Goal: Information Seeking & Learning: Learn about a topic

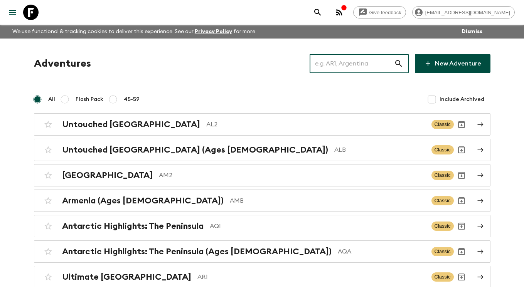
click at [356, 64] on input "text" at bounding box center [351, 64] width 84 height 22
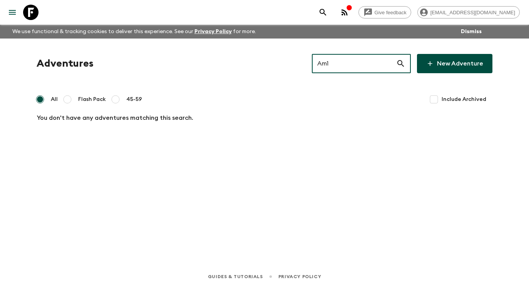
drag, startPoint x: 513, startPoint y: 153, endPoint x: 529, endPoint y: 185, distance: 35.0
click at [513, 162] on div "Give feedback [PERSON_NAME][EMAIL_ADDRESS][DOMAIN_NAME] We use functional & tra…" at bounding box center [264, 143] width 529 height 287
drag, startPoint x: 346, startPoint y: 64, endPoint x: 318, endPoint y: 64, distance: 28.1
click at [318, 64] on div "Adventures Am1 ​ New Adventure" at bounding box center [265, 63] width 456 height 19
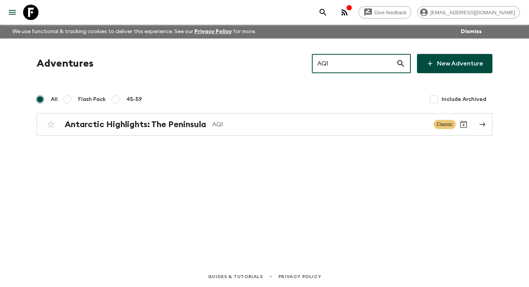
drag, startPoint x: 350, startPoint y: 65, endPoint x: 318, endPoint y: 65, distance: 31.6
click at [318, 65] on div "Adventures AQ1 ​ New Adventure" at bounding box center [265, 63] width 456 height 19
drag, startPoint x: 346, startPoint y: 62, endPoint x: 321, endPoint y: 62, distance: 25.8
click at [321, 62] on div "Adventures AR1 ​ New Adventure" at bounding box center [265, 63] width 456 height 19
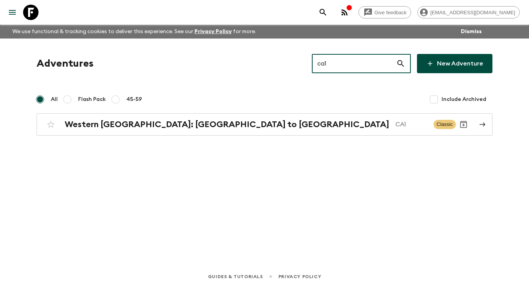
drag, startPoint x: 355, startPoint y: 62, endPoint x: 319, endPoint y: 64, distance: 35.9
click at [319, 64] on div "Adventures ca1 ​ New Adventure" at bounding box center [265, 63] width 456 height 19
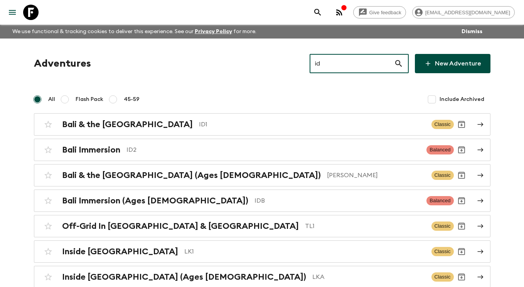
type input "i"
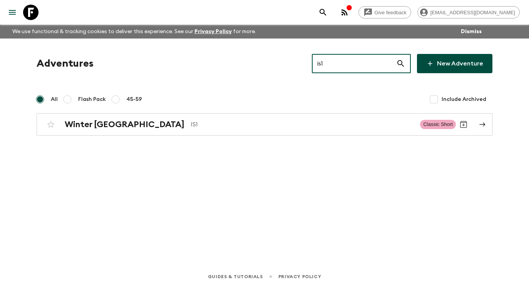
drag, startPoint x: 344, startPoint y: 62, endPoint x: 317, endPoint y: 63, distance: 27.4
click at [317, 64] on div "Adventures is1 ​ New Adventure" at bounding box center [265, 63] width 456 height 19
drag, startPoint x: 347, startPoint y: 62, endPoint x: 309, endPoint y: 60, distance: 37.8
click at [309, 60] on div "Adventures kh1 ​ New Adventure" at bounding box center [265, 63] width 456 height 19
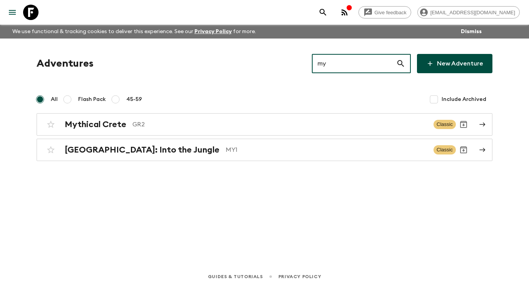
drag, startPoint x: 354, startPoint y: 63, endPoint x: 340, endPoint y: 73, distance: 16.9
click at [335, 72] on input "my" at bounding box center [354, 64] width 84 height 22
drag, startPoint x: 340, startPoint y: 73, endPoint x: 325, endPoint y: 65, distance: 16.9
click at [327, 67] on input "my" at bounding box center [354, 64] width 84 height 22
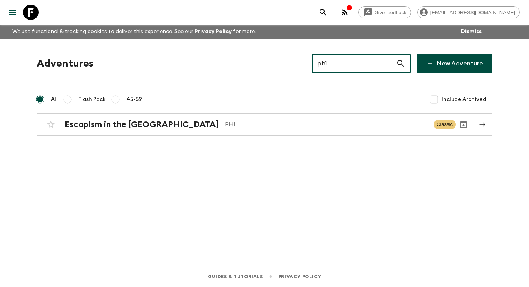
drag, startPoint x: 344, startPoint y: 65, endPoint x: 332, endPoint y: 66, distance: 11.6
click at [332, 66] on input "ph1" at bounding box center [354, 64] width 84 height 22
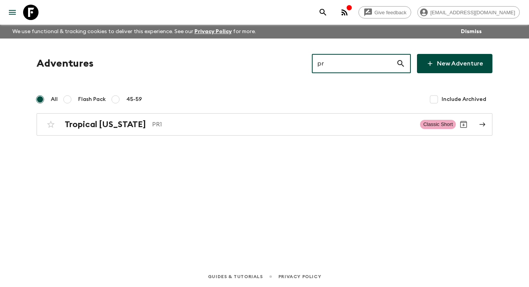
drag, startPoint x: 342, startPoint y: 64, endPoint x: 313, endPoint y: 63, distance: 28.5
click at [313, 63] on div "Adventures pr ​ New Adventure" at bounding box center [265, 63] width 456 height 19
drag, startPoint x: 358, startPoint y: 63, endPoint x: 314, endPoint y: 62, distance: 43.9
click at [313, 62] on div "Adventures vn1 ​ New Adventure" at bounding box center [265, 63] width 456 height 19
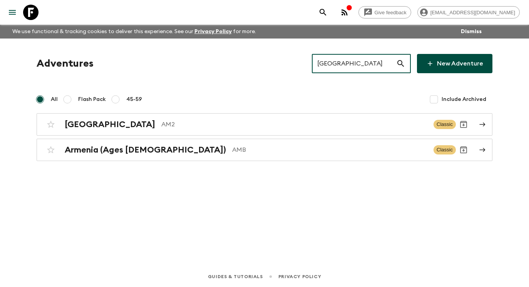
drag, startPoint x: 352, startPoint y: 64, endPoint x: 326, endPoint y: 65, distance: 25.5
click at [326, 65] on input "[GEOGRAPHIC_DATA]" at bounding box center [354, 64] width 84 height 22
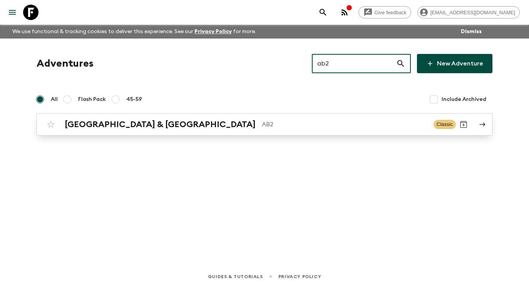
type input "ab2"
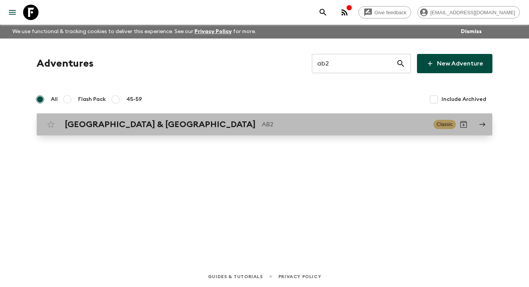
click at [305, 129] on div "Argentina & [GEOGRAPHIC_DATA] AB2 Classic" at bounding box center [249, 124] width 413 height 15
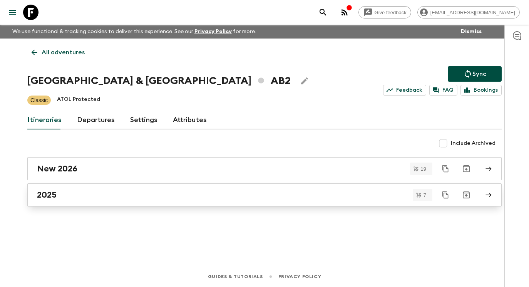
click at [285, 187] on link "2025" at bounding box center [264, 194] width 475 height 23
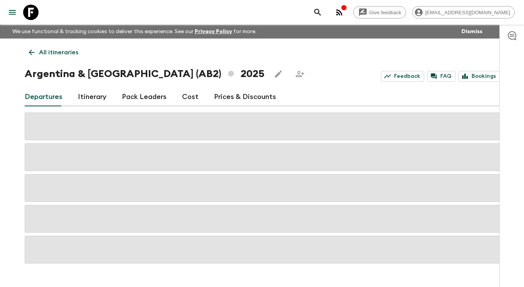
click at [89, 101] on link "Itinerary" at bounding box center [92, 97] width 29 height 18
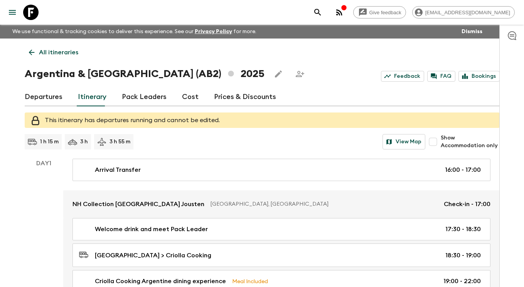
click at [31, 52] on icon at bounding box center [31, 52] width 8 height 8
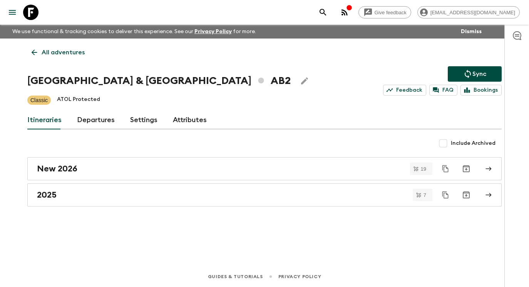
click at [55, 54] on p "All adventures" at bounding box center [63, 52] width 43 height 9
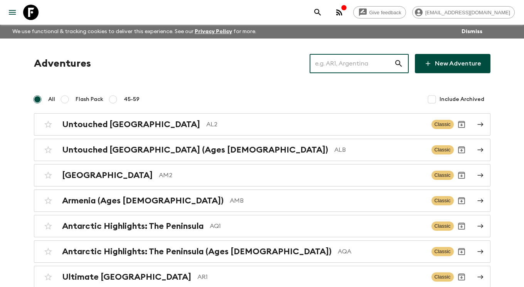
click at [356, 63] on input "text" at bounding box center [351, 64] width 84 height 22
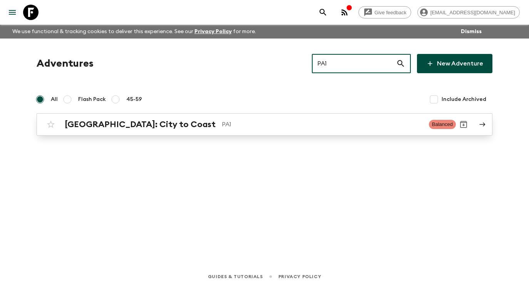
type input "PA1"
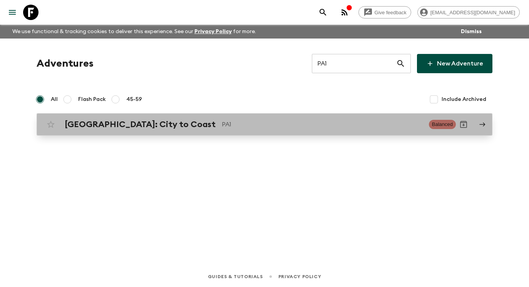
click at [479, 122] on link "[GEOGRAPHIC_DATA]: City to Coast PA1 Balanced" at bounding box center [265, 124] width 456 height 22
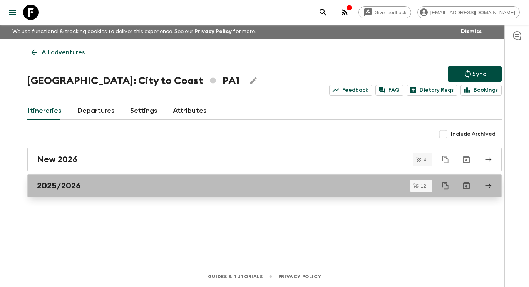
click at [125, 183] on div "2025/2026" at bounding box center [257, 186] width 441 height 10
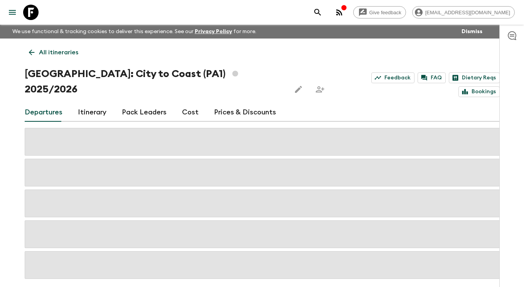
click at [97, 103] on link "Itinerary" at bounding box center [92, 112] width 29 height 18
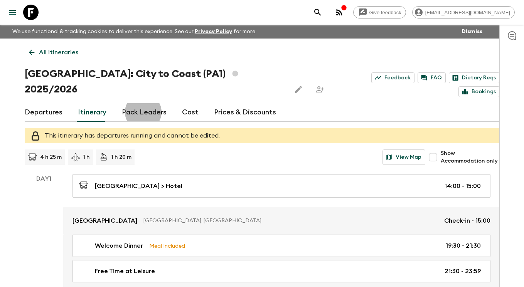
click at [90, 103] on link "Itinerary" at bounding box center [92, 112] width 29 height 18
click at [91, 103] on link "Itinerary" at bounding box center [92, 112] width 29 height 18
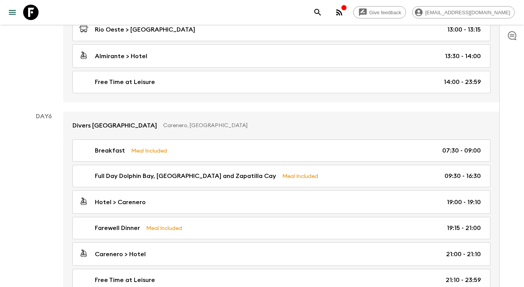
scroll to position [950, 0]
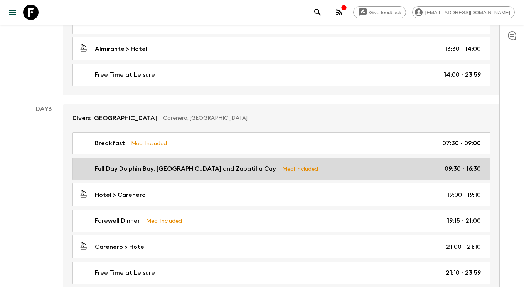
click at [181, 164] on p "Full Day Dolphin Bay, [GEOGRAPHIC_DATA] and Zapatilla Cay" at bounding box center [185, 168] width 181 height 9
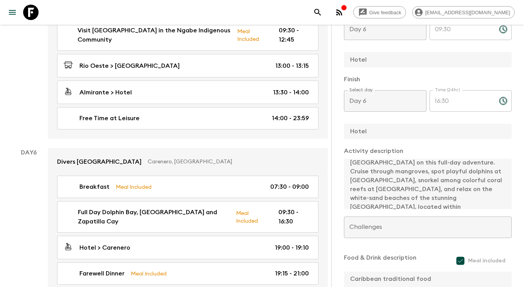
scroll to position [18, 0]
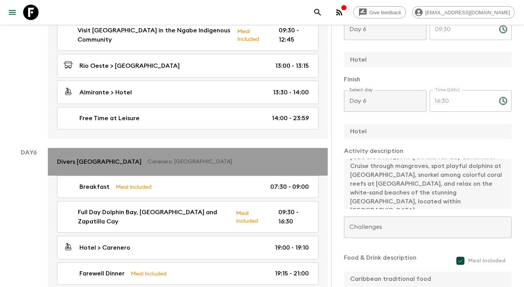
click at [260, 148] on link "Divers [GEOGRAPHIC_DATA], [GEOGRAPHIC_DATA]" at bounding box center [188, 162] width 280 height 28
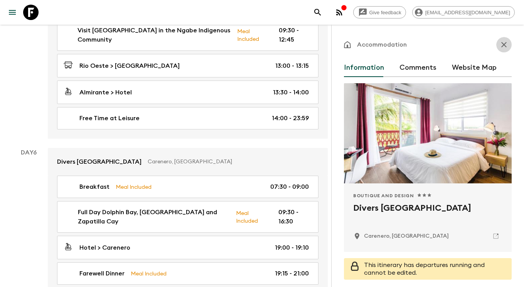
click at [500, 42] on icon "button" at bounding box center [503, 44] width 9 height 9
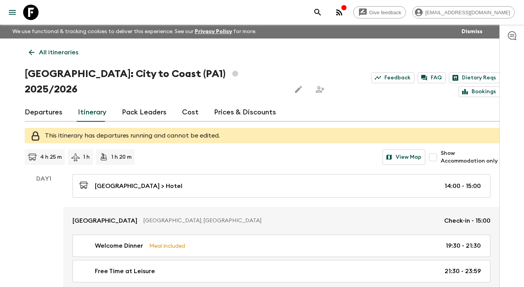
click at [46, 51] on p "All itineraries" at bounding box center [58, 52] width 39 height 9
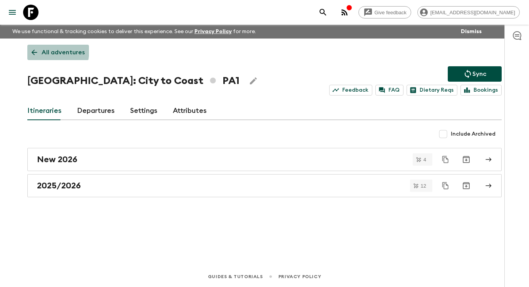
click at [31, 49] on icon at bounding box center [34, 52] width 8 height 8
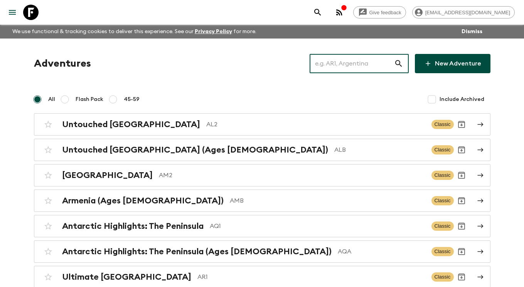
click at [368, 71] on input "text" at bounding box center [351, 64] width 84 height 22
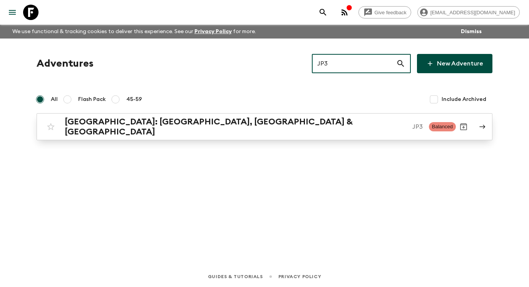
type input "JP3"
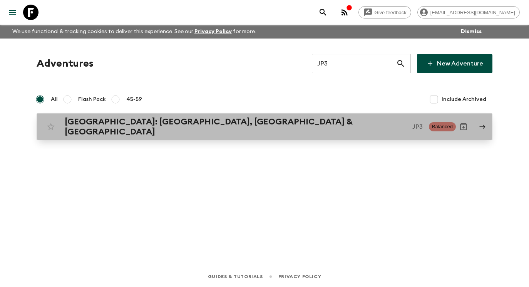
click at [487, 126] on link "[GEOGRAPHIC_DATA]: [GEOGRAPHIC_DATA], Kanazawa & [GEOGRAPHIC_DATA] JP3 Balanced" at bounding box center [265, 126] width 456 height 27
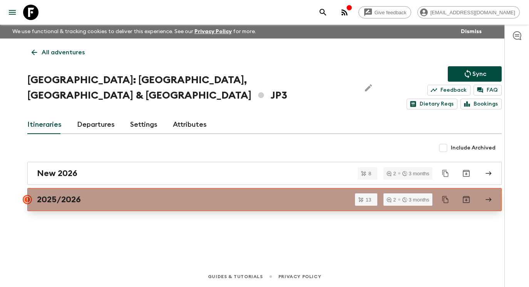
click at [265, 195] on div "2025/2026" at bounding box center [257, 200] width 441 height 10
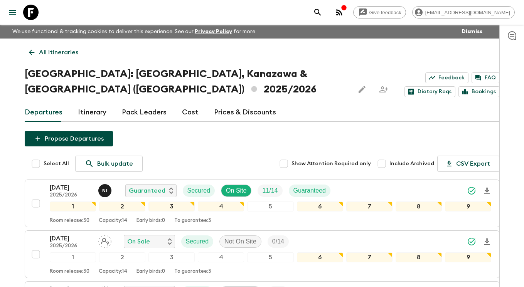
click at [95, 103] on link "Itinerary" at bounding box center [92, 112] width 29 height 18
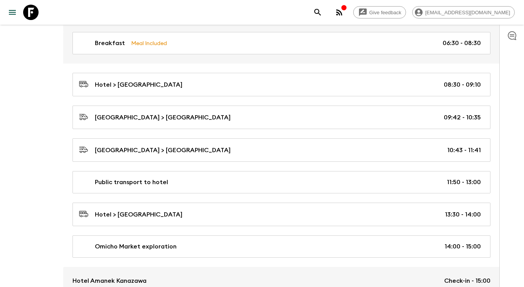
scroll to position [872, 0]
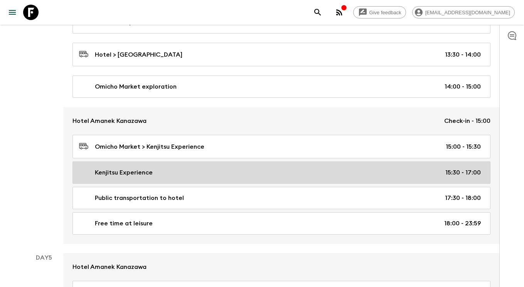
click at [261, 168] on div "Kenjitsu Experience 15:30 - 17:00" at bounding box center [279, 172] width 401 height 9
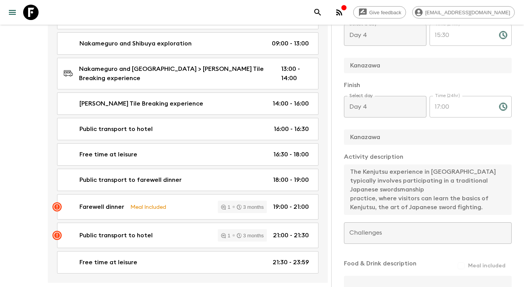
scroll to position [1946, 0]
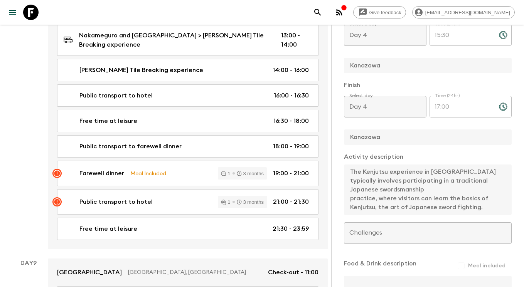
click at [30, 12] on icon at bounding box center [30, 12] width 15 height 15
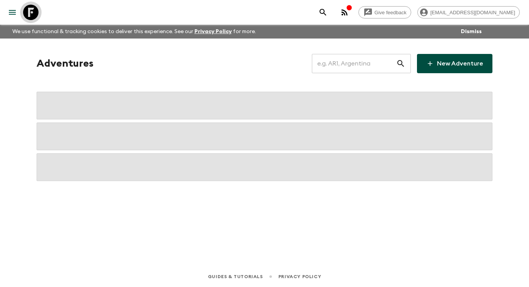
click at [30, 12] on icon at bounding box center [30, 12] width 15 height 15
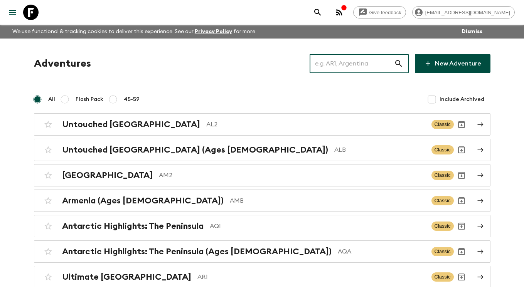
click at [363, 62] on input "text" at bounding box center [351, 64] width 84 height 22
click at [377, 64] on input "text" at bounding box center [351, 64] width 84 height 22
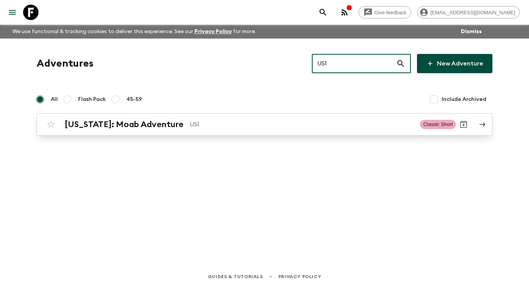
type input "US1"
click at [480, 121] on icon at bounding box center [482, 124] width 7 height 7
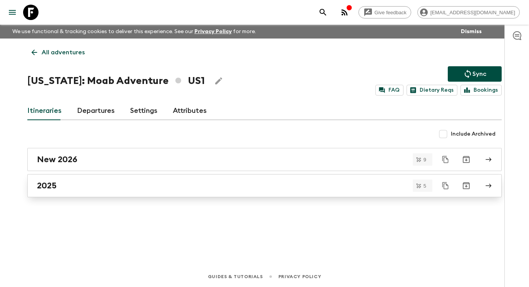
click at [206, 188] on div "2025" at bounding box center [257, 186] width 441 height 10
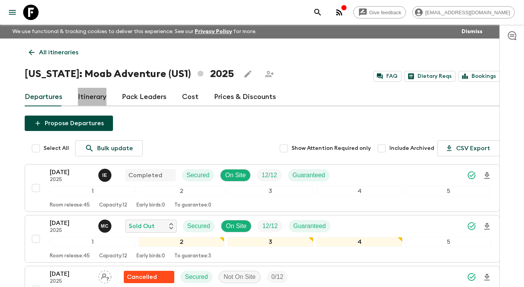
click at [90, 96] on link "Itinerary" at bounding box center [92, 97] width 29 height 18
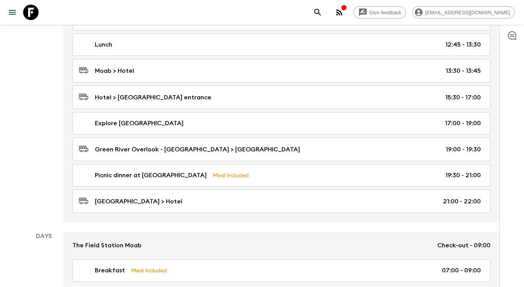
scroll to position [815, 0]
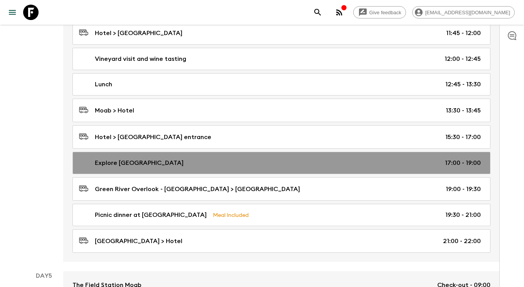
click at [263, 160] on div "Explore [GEOGRAPHIC_DATA] 17:00 - 19:00" at bounding box center [279, 162] width 401 height 9
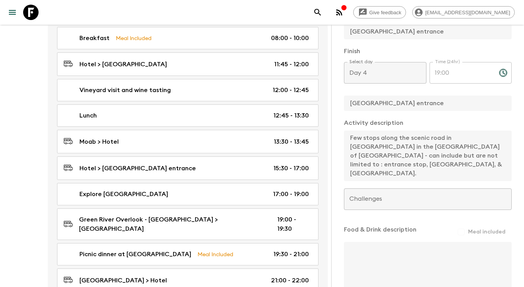
scroll to position [214, 0]
click at [31, 12] on icon at bounding box center [30, 12] width 15 height 15
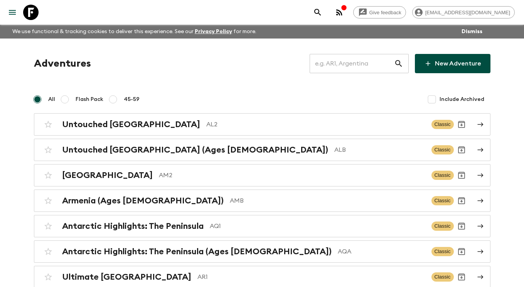
click at [337, 68] on input "text" at bounding box center [351, 64] width 84 height 22
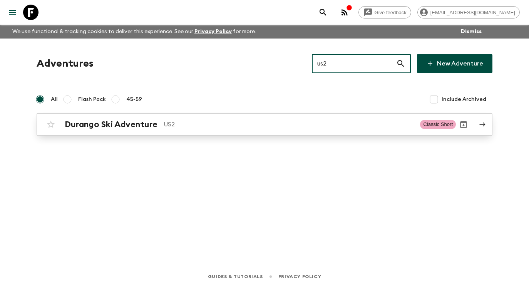
type input "us2"
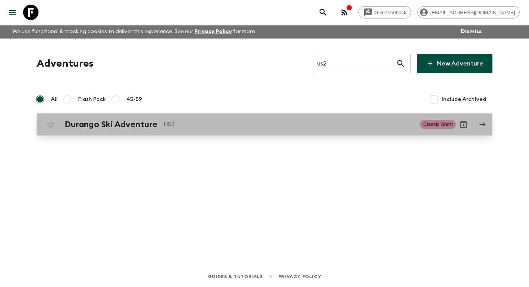
click at [320, 125] on p "US2" at bounding box center [289, 124] width 250 height 9
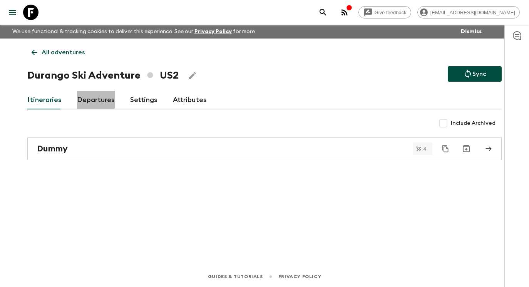
click at [92, 99] on link "Departures" at bounding box center [96, 100] width 38 height 18
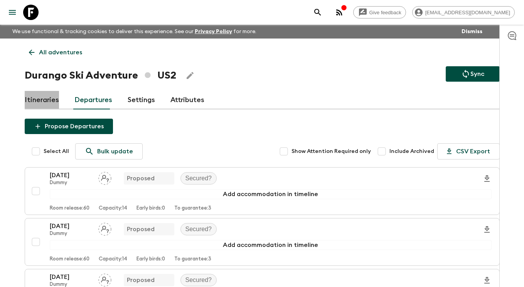
click at [44, 97] on link "Itineraries" at bounding box center [42, 100] width 34 height 18
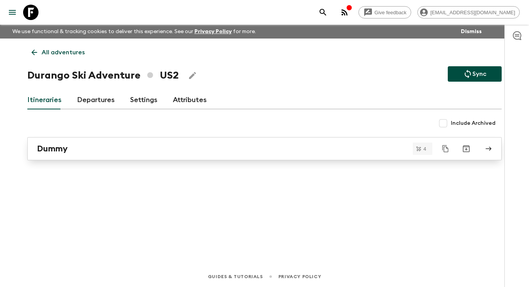
click at [102, 148] on div "Dummy" at bounding box center [257, 149] width 441 height 10
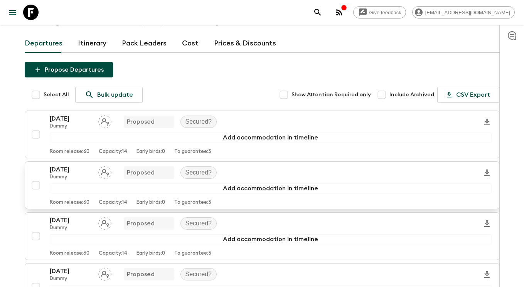
scroll to position [10, 0]
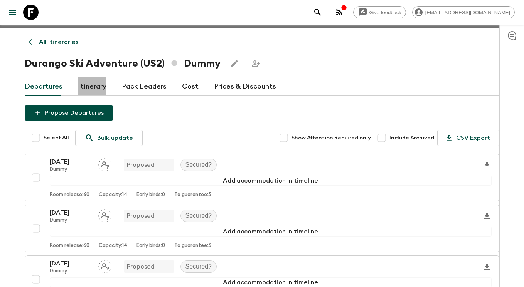
click at [89, 87] on link "Itinerary" at bounding box center [92, 86] width 29 height 18
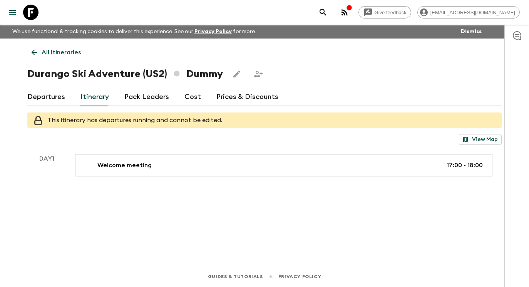
click at [51, 97] on link "Departures" at bounding box center [46, 97] width 38 height 18
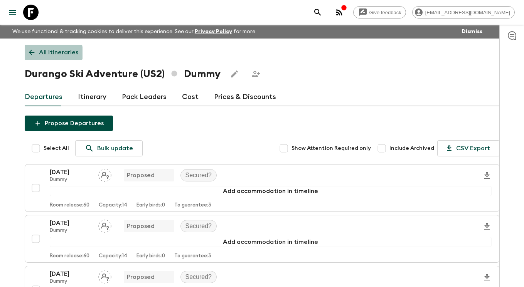
click at [36, 53] on link "All itineraries" at bounding box center [54, 52] width 58 height 15
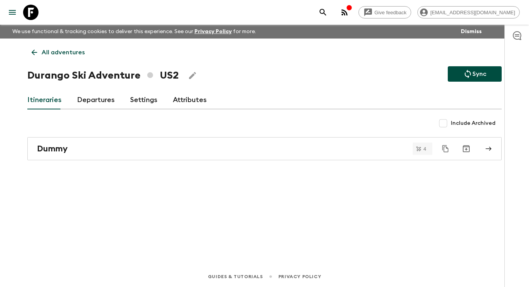
click at [29, 52] on link "All adventures" at bounding box center [58, 52] width 62 height 15
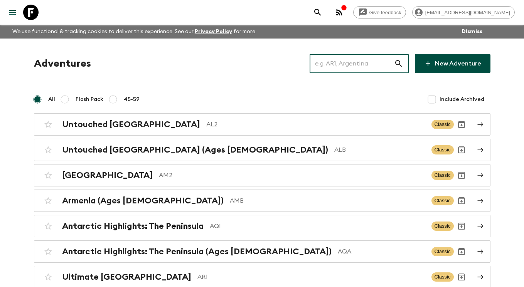
click at [332, 66] on input "text" at bounding box center [351, 64] width 84 height 22
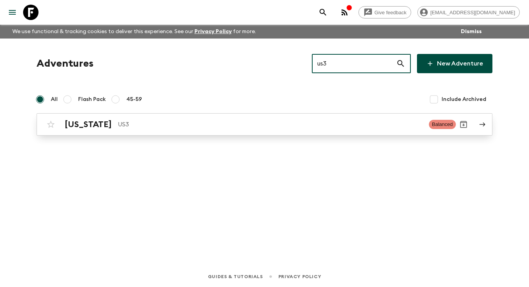
type input "us3"
click at [335, 122] on p "US3" at bounding box center [270, 124] width 305 height 9
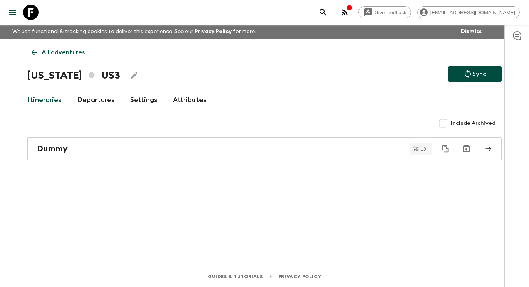
drag, startPoint x: 32, startPoint y: 11, endPoint x: 45, endPoint y: 20, distance: 15.7
click at [32, 11] on icon at bounding box center [30, 12] width 15 height 15
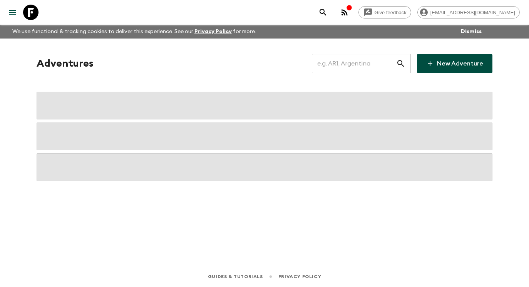
click at [336, 64] on input "text" at bounding box center [354, 64] width 84 height 22
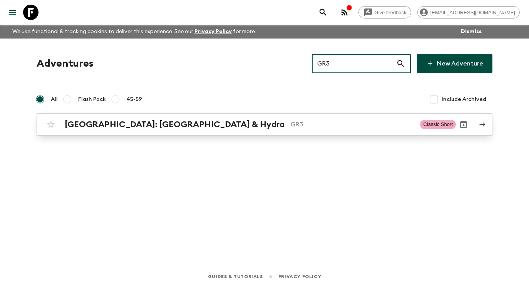
type input "GR3"
click at [484, 127] on icon at bounding box center [482, 124] width 7 height 7
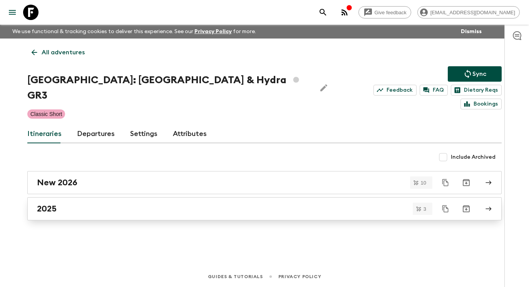
click at [102, 204] on div "2025" at bounding box center [257, 209] width 441 height 10
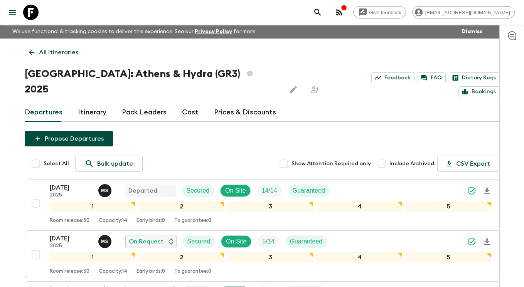
click at [98, 103] on link "Itinerary" at bounding box center [92, 112] width 29 height 18
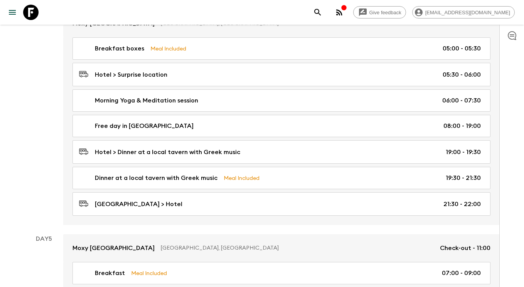
scroll to position [766, 0]
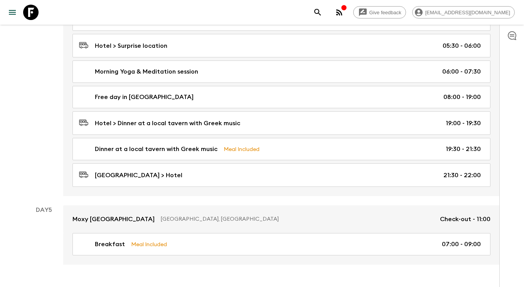
click at [30, 11] on icon at bounding box center [30, 12] width 15 height 15
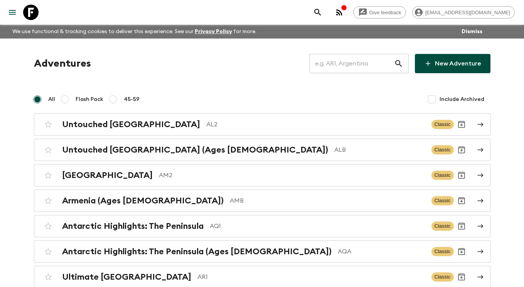
click at [354, 64] on input "text" at bounding box center [351, 64] width 84 height 22
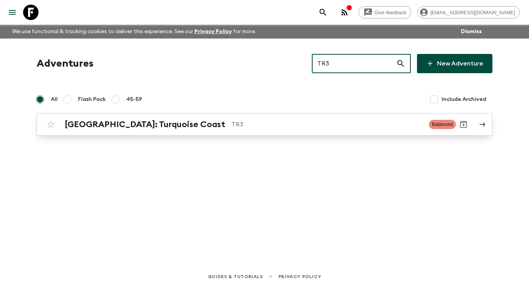
type input "TR3"
click at [330, 128] on p "TR3" at bounding box center [327, 124] width 191 height 9
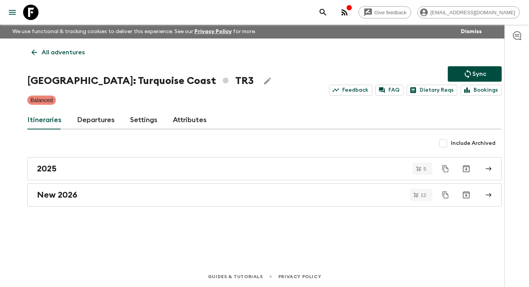
click at [87, 119] on link "Departures" at bounding box center [96, 120] width 38 height 18
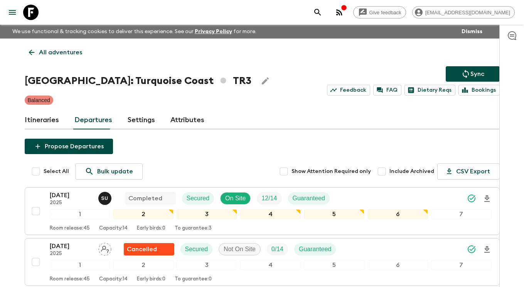
click at [42, 117] on link "Itineraries" at bounding box center [42, 120] width 34 height 18
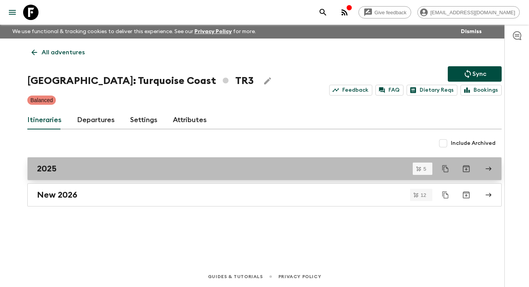
click at [240, 175] on link "2025" at bounding box center [264, 168] width 475 height 23
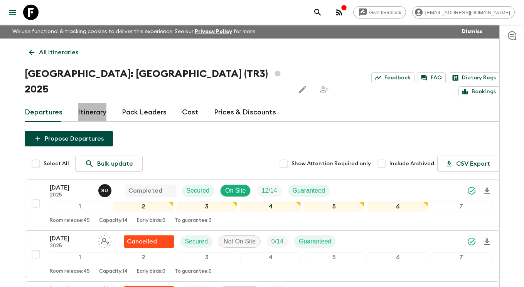
click at [78, 103] on link "Itinerary" at bounding box center [92, 112] width 29 height 18
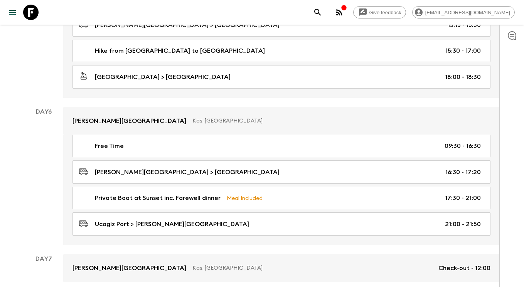
scroll to position [1054, 0]
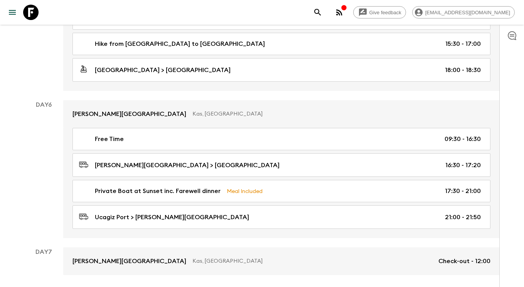
click at [31, 13] on icon at bounding box center [30, 12] width 15 height 15
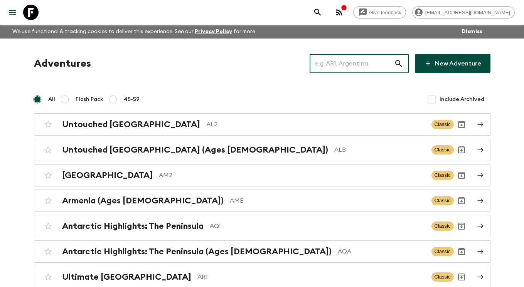
click at [342, 63] on input "text" at bounding box center [351, 64] width 84 height 22
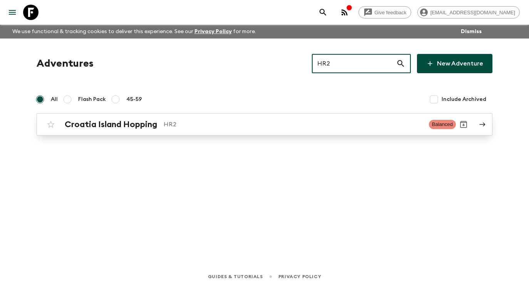
type input "HR2"
click at [480, 123] on icon at bounding box center [482, 124] width 7 height 7
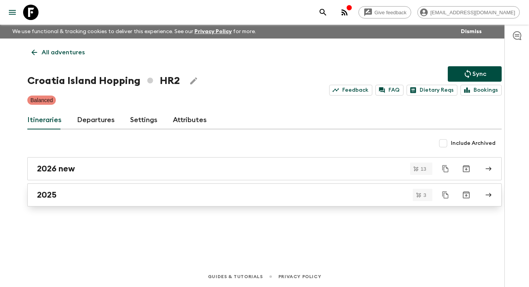
click at [121, 195] on div "2025" at bounding box center [257, 195] width 441 height 10
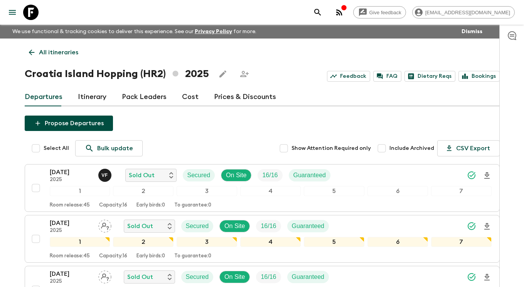
click at [87, 97] on link "Itinerary" at bounding box center [92, 97] width 29 height 18
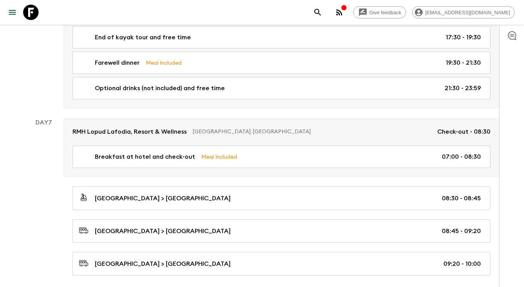
scroll to position [1548, 0]
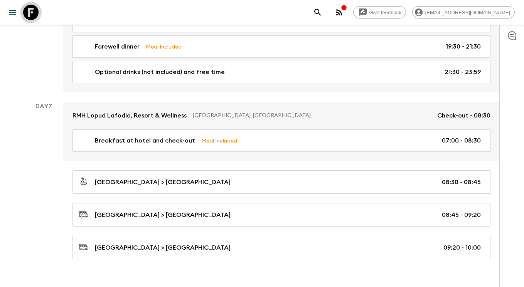
click at [32, 12] on icon at bounding box center [30, 12] width 15 height 15
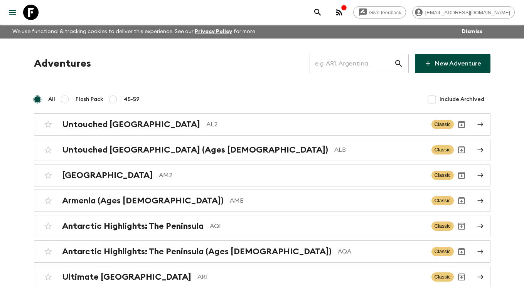
click at [355, 65] on input "text" at bounding box center [351, 64] width 84 height 22
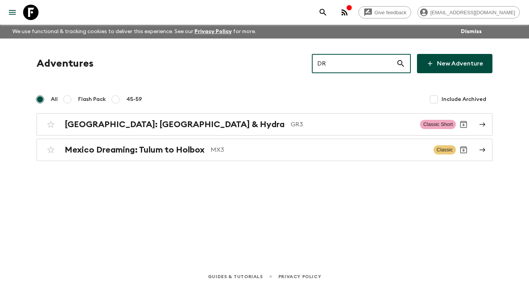
type input "D"
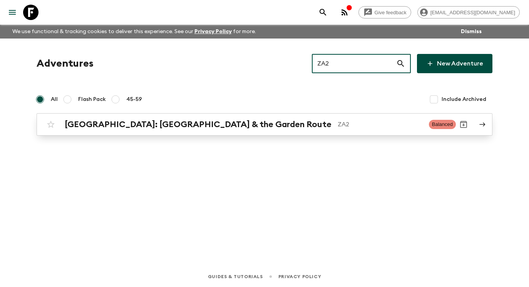
type input "ZA2"
click at [344, 120] on p "ZA2" at bounding box center [380, 124] width 85 height 9
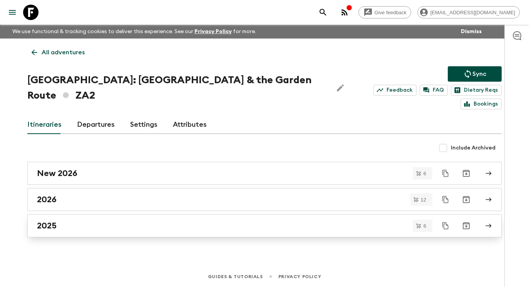
click at [275, 221] on div "2025" at bounding box center [257, 226] width 441 height 10
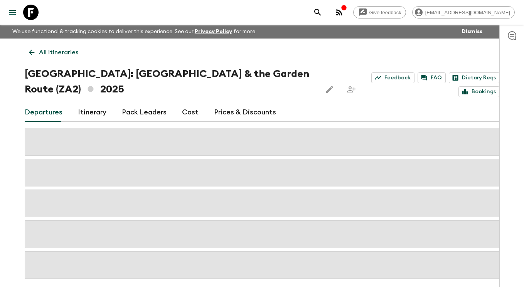
click at [92, 110] on link "Itinerary" at bounding box center [92, 112] width 29 height 18
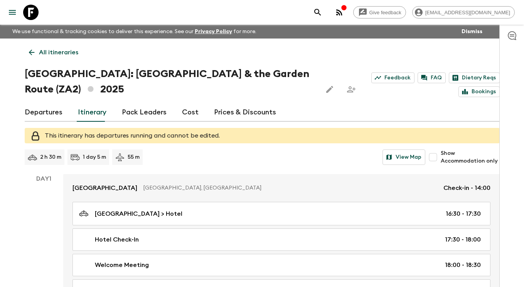
click at [30, 9] on icon at bounding box center [30, 12] width 15 height 15
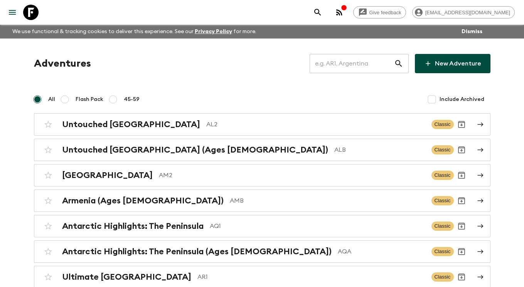
click at [342, 60] on input "text" at bounding box center [351, 64] width 84 height 22
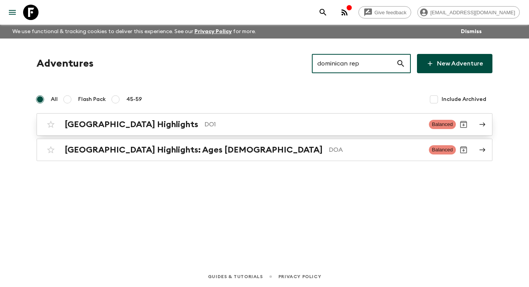
type input "dominican rep"
click at [277, 126] on p "DO1" at bounding box center [314, 124] width 218 height 9
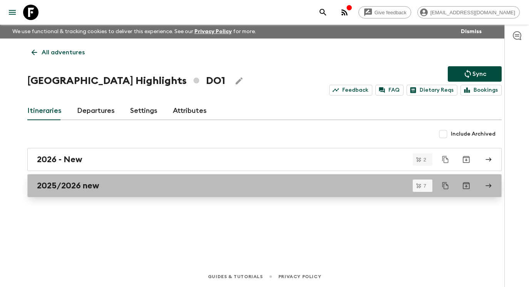
click at [285, 188] on div "2025/2026 new" at bounding box center [257, 186] width 441 height 10
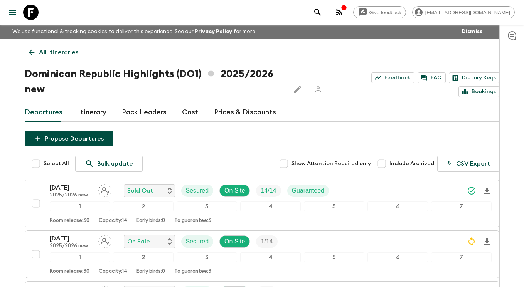
click at [97, 112] on link "Itinerary" at bounding box center [92, 112] width 29 height 18
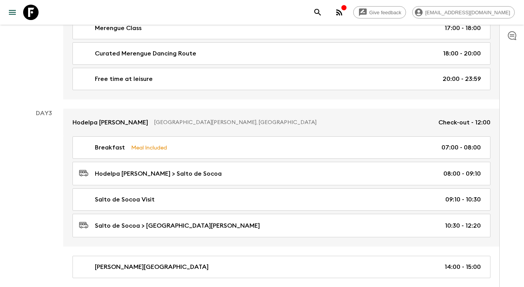
scroll to position [386, 0]
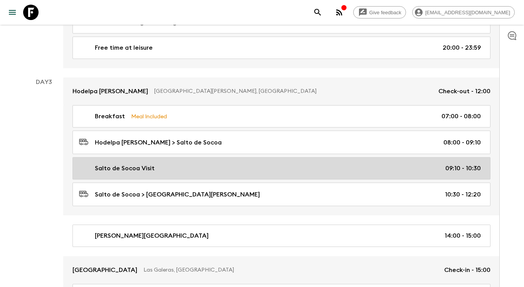
click at [224, 171] on div "Salto de Socoa Visit 09:10 - 10:30" at bounding box center [279, 168] width 401 height 9
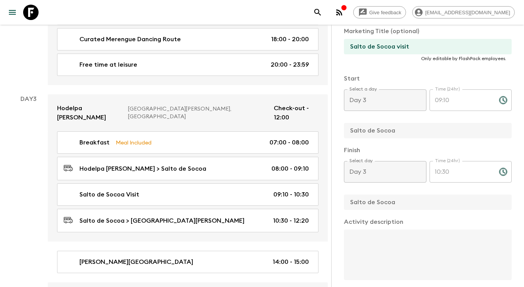
scroll to position [123, 0]
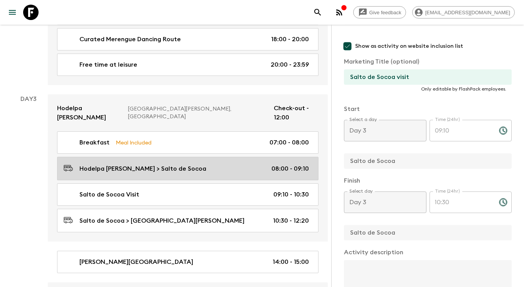
click at [224, 163] on div "Hodelpa [PERSON_NAME] > Salto de Socoa 08:00 - 09:10" at bounding box center [186, 168] width 245 height 10
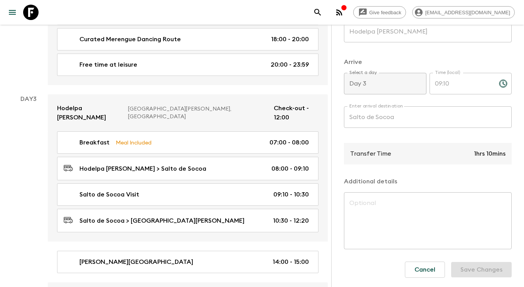
scroll to position [197, 0]
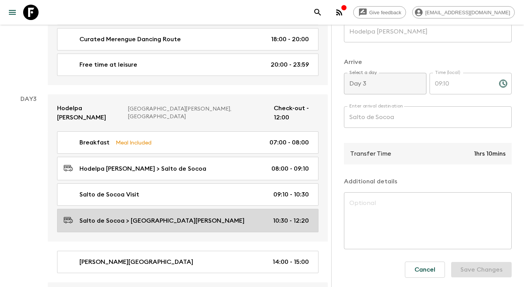
click at [160, 216] on p "Salto de Socoa > [GEOGRAPHIC_DATA][PERSON_NAME]" at bounding box center [161, 220] width 165 height 9
type input "Salto de Socoa"
type input "Santa [PERSON_NAME]"
type input "10:30"
type input "12:20"
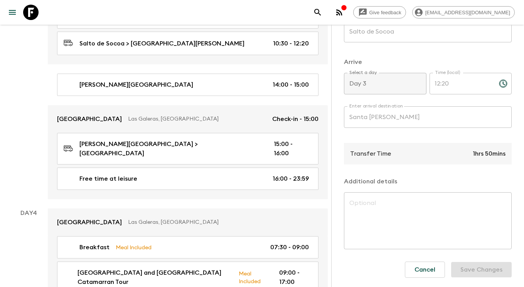
scroll to position [577, 0]
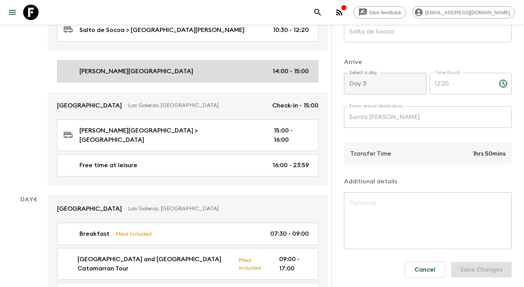
click at [226, 67] on div "[PERSON_NAME][GEOGRAPHIC_DATA] 14:00 - 15:00" at bounding box center [186, 71] width 245 height 9
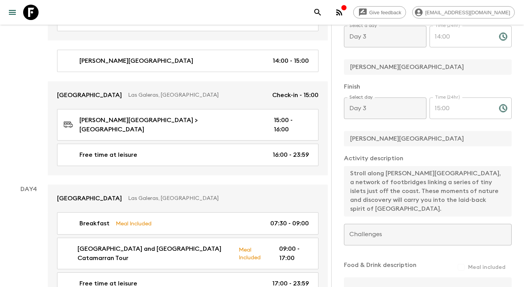
scroll to position [593, 0]
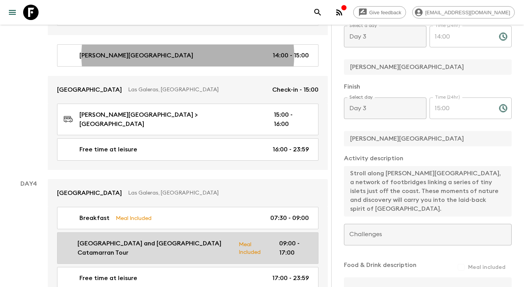
click at [152, 239] on p "[GEOGRAPHIC_DATA] and [GEOGRAPHIC_DATA] Catamarran Tour" at bounding box center [154, 248] width 155 height 18
type input "[GEOGRAPHIC_DATA] and [GEOGRAPHIC_DATA] Catamarran Tour"
type input "Full-day catamaran adventure"
type input "La Playita"
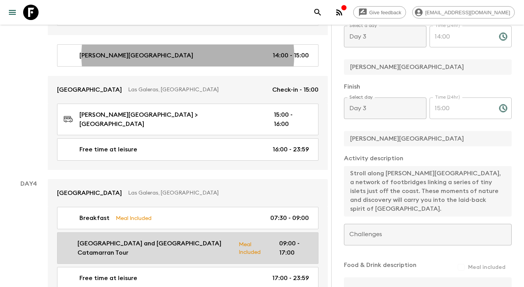
type textarea "Embark on a full-day catamaran excursion to the remote and pristine shores of […"
checkbox input "true"
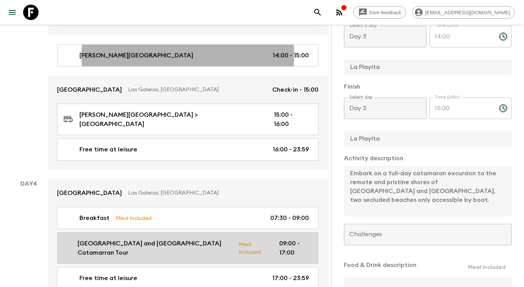
type input "Day 4"
type input "09:00"
type input "Day 4"
type input "17:00"
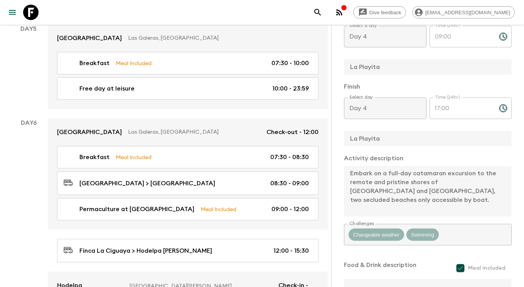
scroll to position [950, 0]
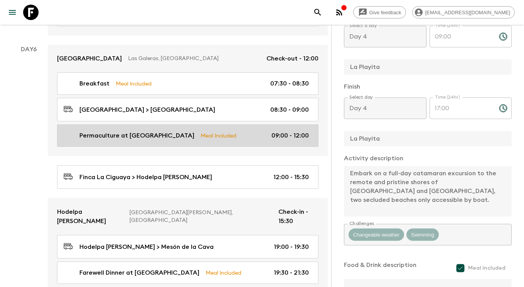
click at [240, 131] on div "Permaculture at Finca La Ciguaya Meal Included 09:00 - 12:00" at bounding box center [186, 135] width 245 height 9
type input "Permaculture at [GEOGRAPHIC_DATA]"
type input "Permaculture experience"
type input "Finca La Ciguaya"
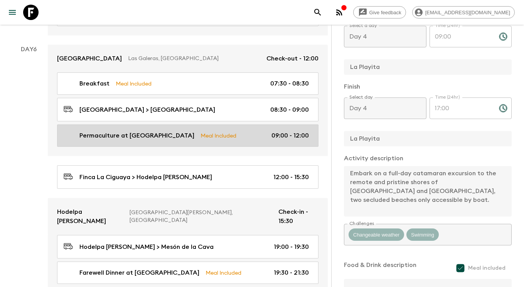
type textarea "After a leisurely morning in [GEOGRAPHIC_DATA], the group will journey back to …"
type input "Day 6"
type input "12:00"
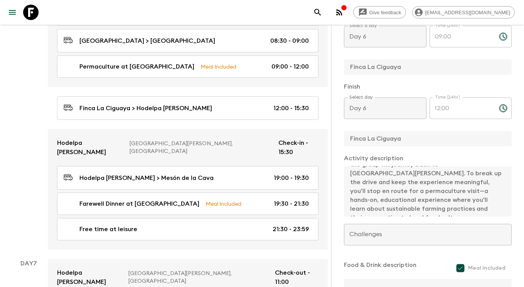
scroll to position [1054, 0]
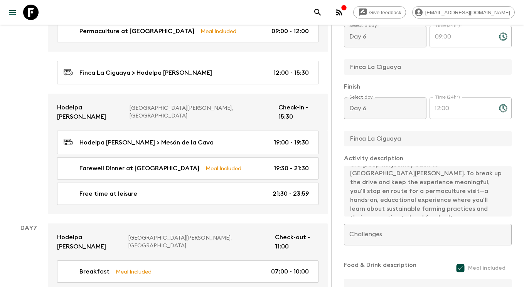
click at [27, 10] on icon at bounding box center [30, 12] width 15 height 15
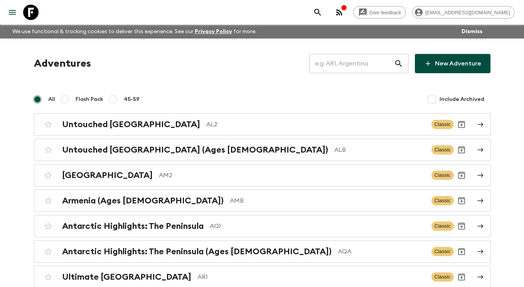
click at [343, 62] on input "text" at bounding box center [351, 64] width 84 height 22
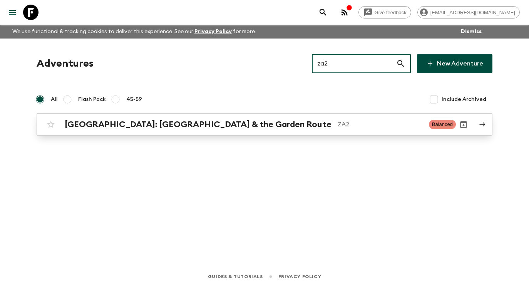
type input "za2"
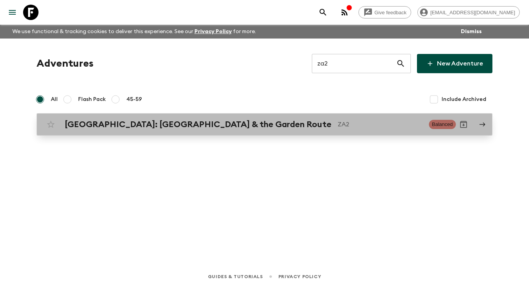
click at [373, 132] on div "[GEOGRAPHIC_DATA]: [GEOGRAPHIC_DATA] & the Garden Route ZA2 Balanced" at bounding box center [249, 124] width 413 height 15
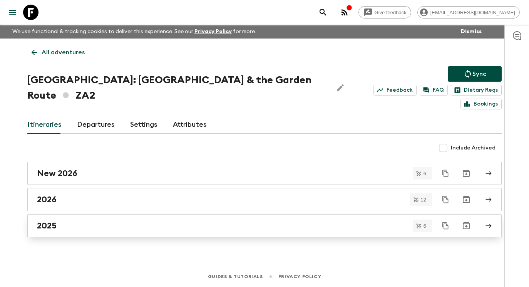
click at [118, 221] on div "2025" at bounding box center [257, 226] width 441 height 10
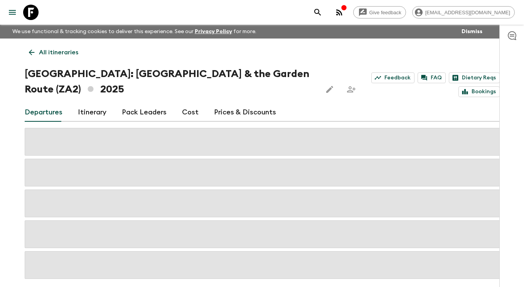
click at [83, 112] on link "Itinerary" at bounding box center [92, 112] width 29 height 18
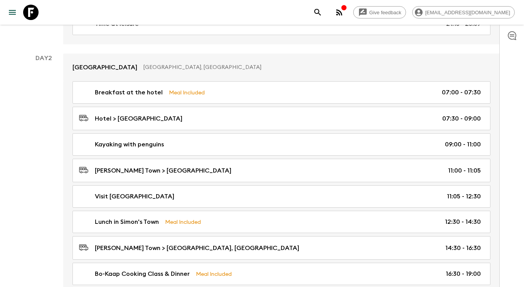
scroll to position [351, 0]
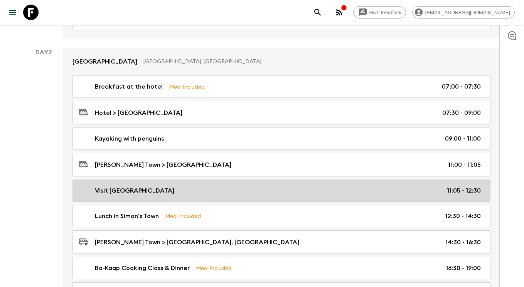
click at [277, 190] on div "Visit [GEOGRAPHIC_DATA] 11:05 - 12:30" at bounding box center [279, 190] width 401 height 9
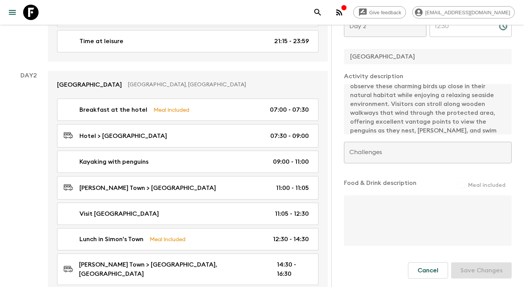
scroll to position [48, 0]
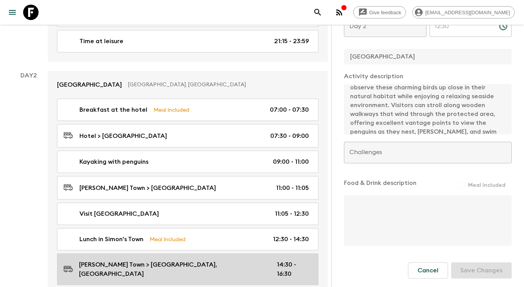
click at [231, 260] on div "[PERSON_NAME] Town > [GEOGRAPHIC_DATA], [GEOGRAPHIC_DATA] 14:30 - 16:30" at bounding box center [186, 269] width 245 height 18
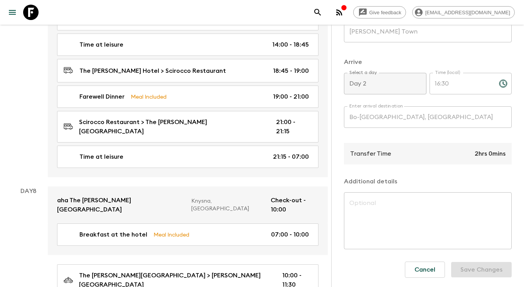
scroll to position [1814, 0]
click at [29, 13] on icon at bounding box center [30, 12] width 15 height 15
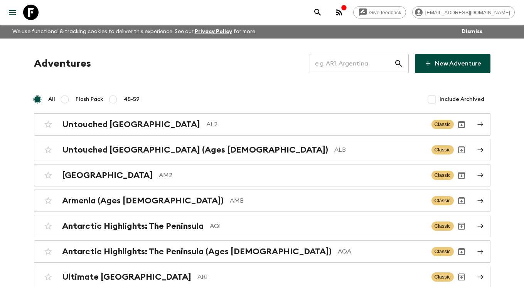
click at [340, 60] on input "text" at bounding box center [351, 64] width 84 height 22
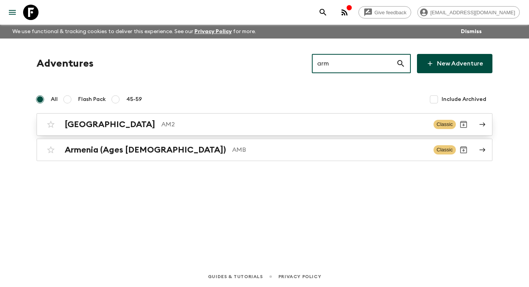
type input "arm"
click at [241, 125] on p "AM2" at bounding box center [294, 124] width 266 height 9
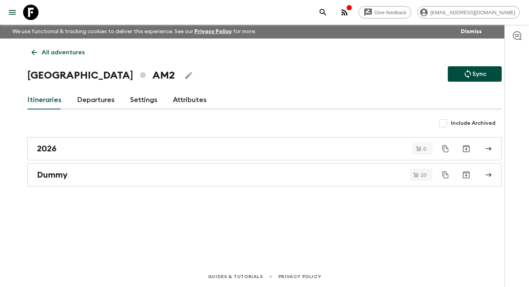
click at [46, 104] on link "Itineraries" at bounding box center [44, 100] width 34 height 18
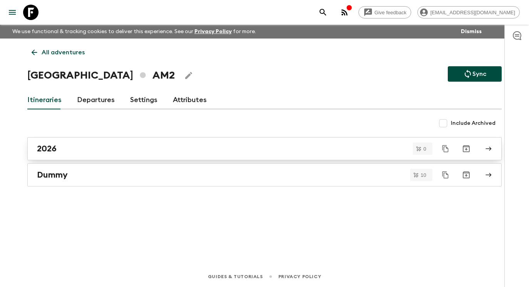
click at [85, 144] on div "2026" at bounding box center [257, 149] width 441 height 10
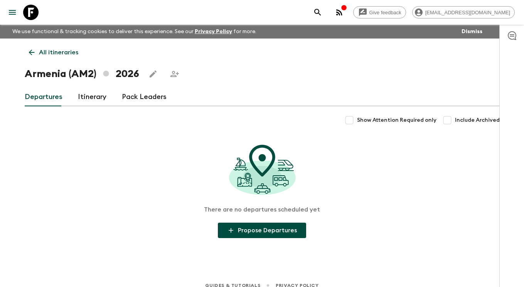
click at [89, 98] on link "Itinerary" at bounding box center [92, 97] width 29 height 18
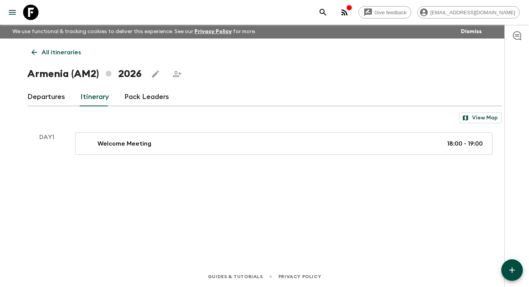
click at [32, 50] on icon at bounding box center [34, 52] width 8 height 8
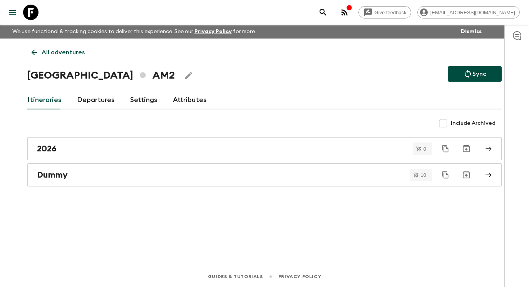
click at [31, 13] on icon at bounding box center [30, 12] width 15 height 15
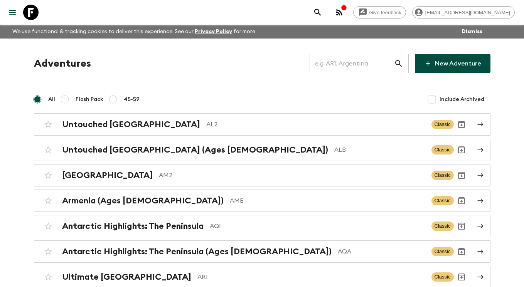
click at [363, 71] on input "text" at bounding box center [351, 64] width 84 height 22
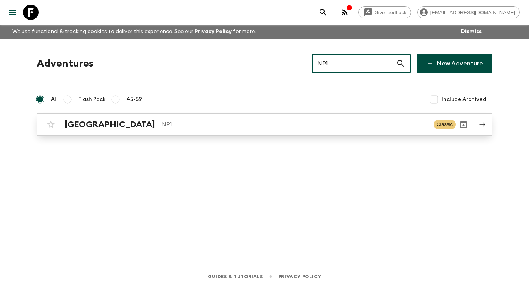
type input "NP1"
click at [485, 128] on icon at bounding box center [482, 124] width 7 height 7
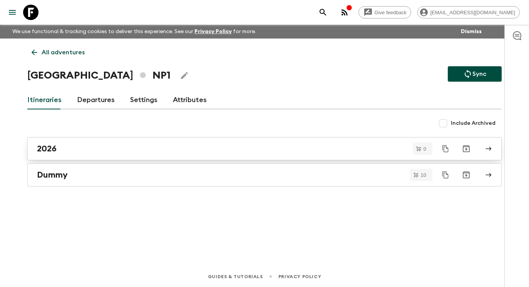
click at [77, 148] on div "2026" at bounding box center [257, 149] width 441 height 10
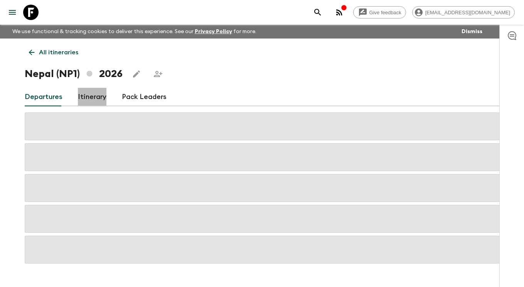
click at [82, 98] on link "Itinerary" at bounding box center [92, 97] width 29 height 18
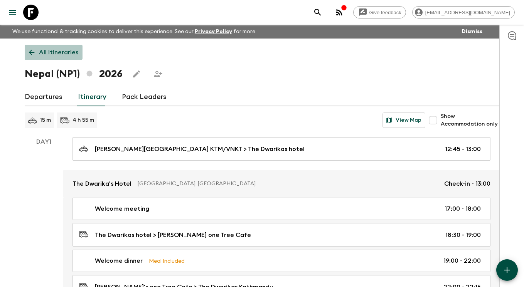
click at [37, 50] on link "All itineraries" at bounding box center [54, 52] width 58 height 15
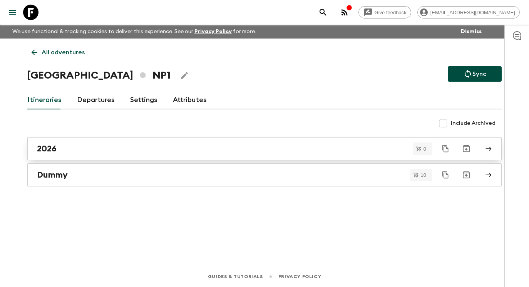
click at [79, 153] on div "2026" at bounding box center [257, 149] width 441 height 10
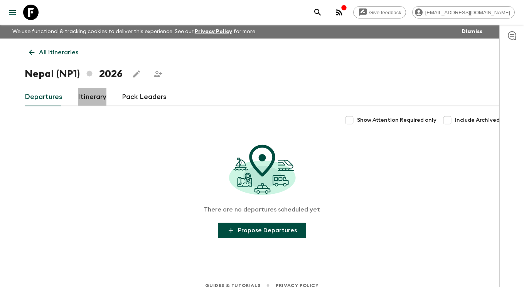
click at [94, 102] on link "Itinerary" at bounding box center [92, 97] width 29 height 18
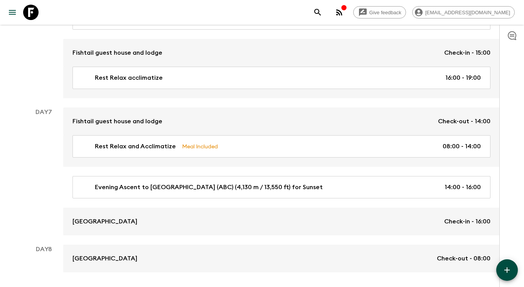
scroll to position [1083, 0]
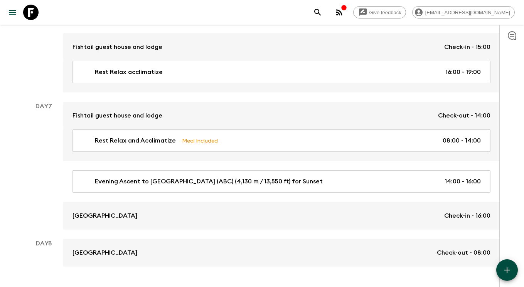
click at [35, 14] on icon at bounding box center [30, 12] width 15 height 15
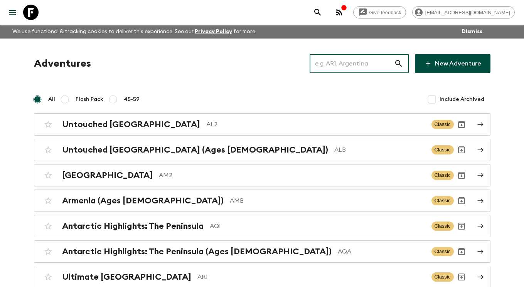
click at [332, 59] on input "text" at bounding box center [351, 64] width 84 height 22
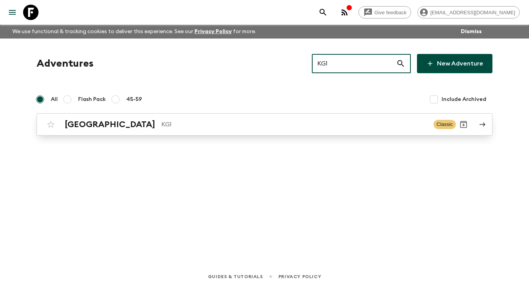
type input "KG1"
click at [340, 116] on link "Kyrgyzstan KG1 Classic" at bounding box center [265, 124] width 456 height 22
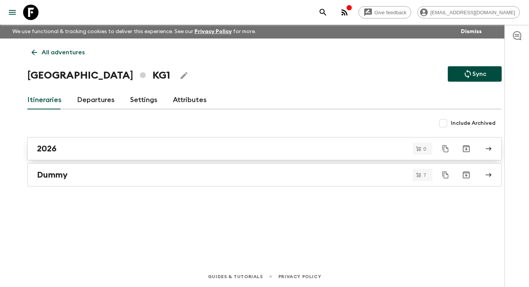
click at [75, 151] on div "2026" at bounding box center [257, 149] width 441 height 10
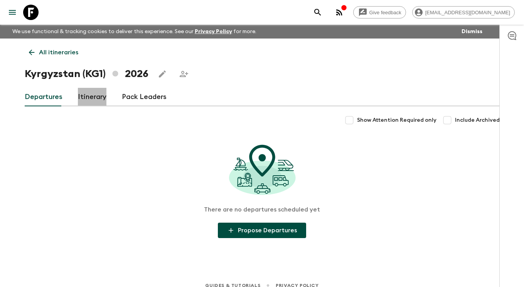
click at [93, 98] on link "Itinerary" at bounding box center [92, 97] width 29 height 18
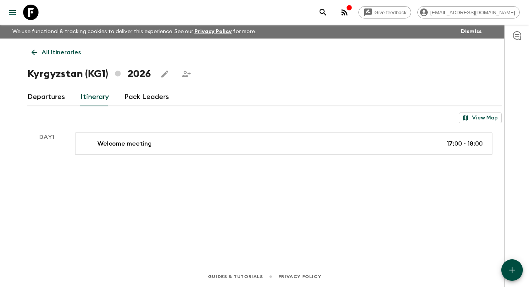
click at [30, 15] on icon at bounding box center [30, 12] width 15 height 15
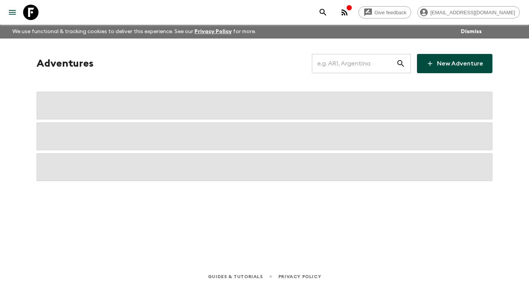
click at [30, 14] on icon at bounding box center [30, 12] width 15 height 15
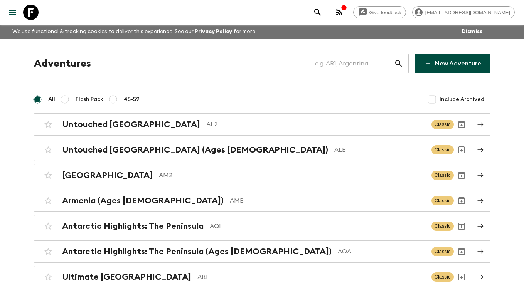
click at [336, 59] on input "text" at bounding box center [351, 64] width 84 height 22
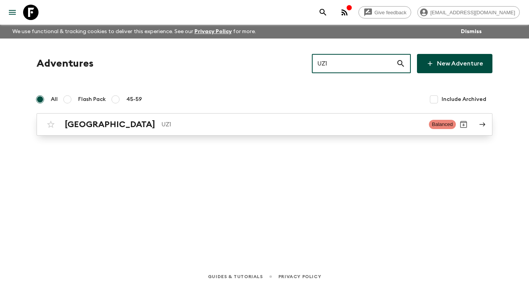
type input "UZ1"
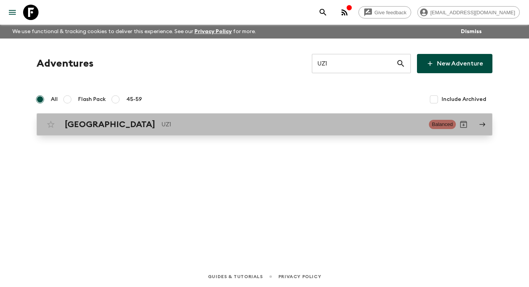
click at [484, 125] on icon at bounding box center [482, 124] width 7 height 7
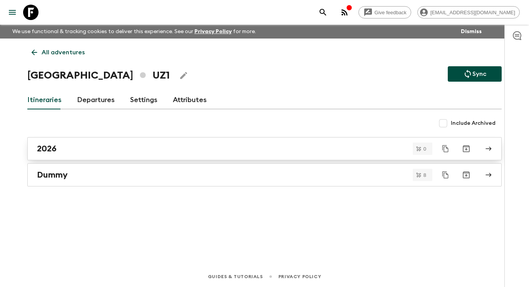
click at [102, 147] on div "2026" at bounding box center [257, 149] width 441 height 10
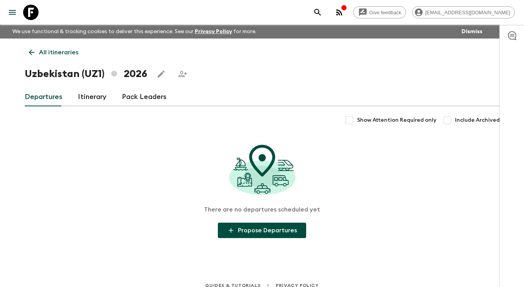
click at [93, 97] on link "Itinerary" at bounding box center [92, 97] width 29 height 18
